Goal: Task Accomplishment & Management: Manage account settings

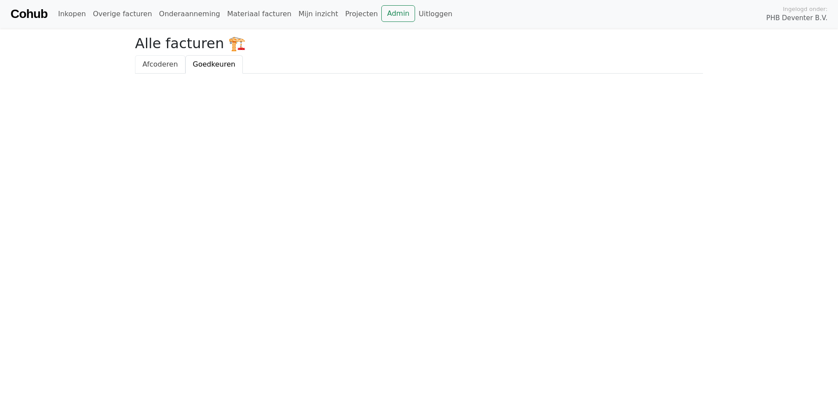
click at [166, 61] on span "Afcoderen" at bounding box center [159, 64] width 35 height 8
